Goal: Check status

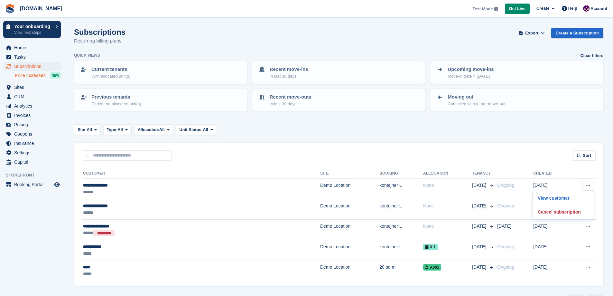
click at [27, 75] on span "Price increases" at bounding box center [30, 75] width 31 height 6
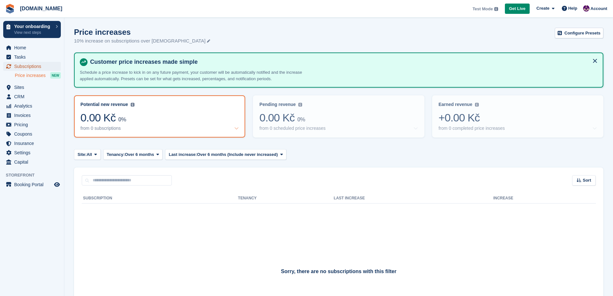
click at [27, 68] on span "Subscriptions" at bounding box center [33, 66] width 39 height 9
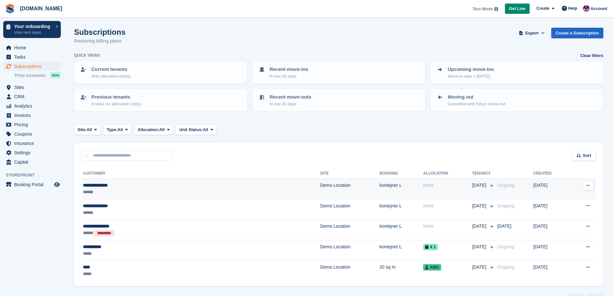
click at [320, 188] on td "Demo Location" at bounding box center [349, 189] width 59 height 21
